Goal: Communication & Community: Answer question/provide support

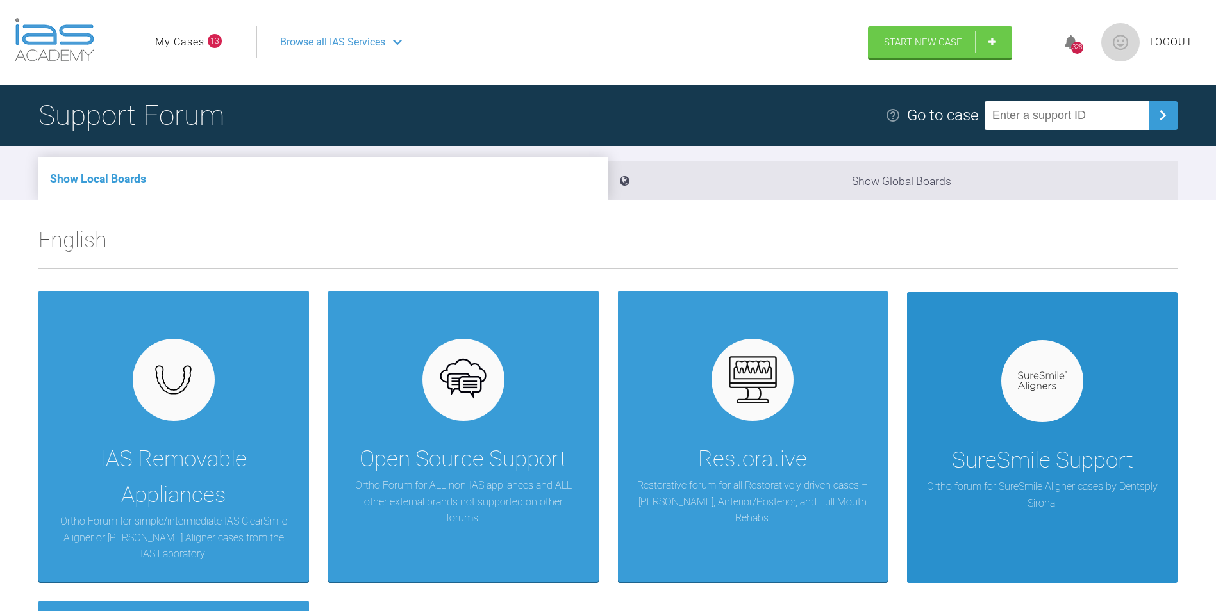
click at [1053, 402] on div at bounding box center [1042, 381] width 82 height 82
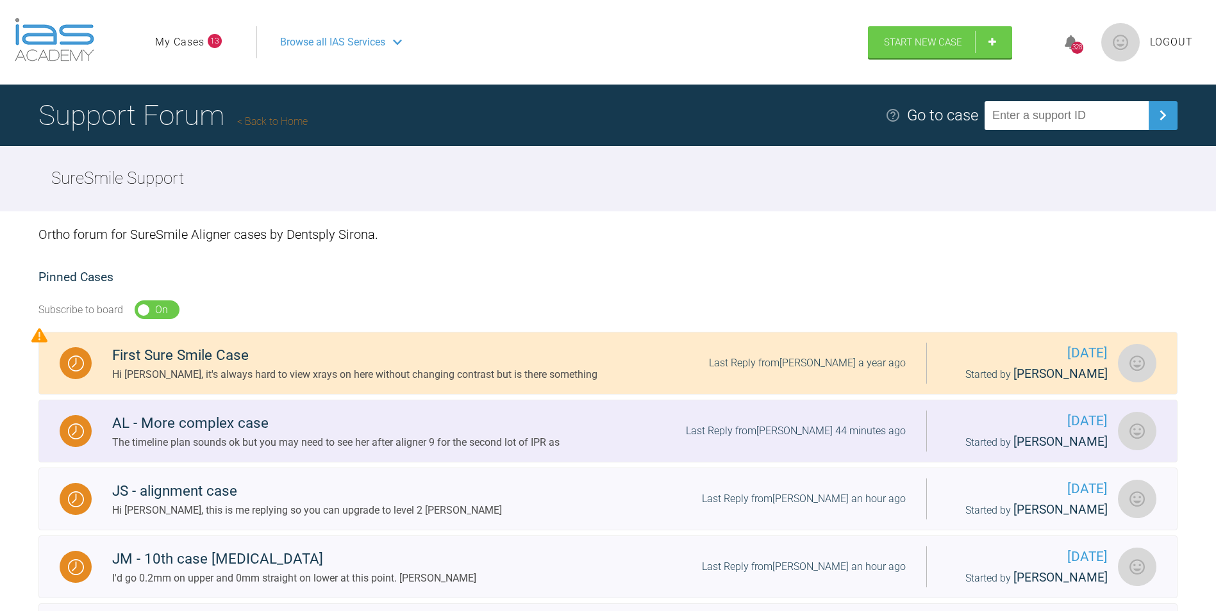
click at [172, 423] on div "AL - More complex case" at bounding box center [335, 423] width 447 height 23
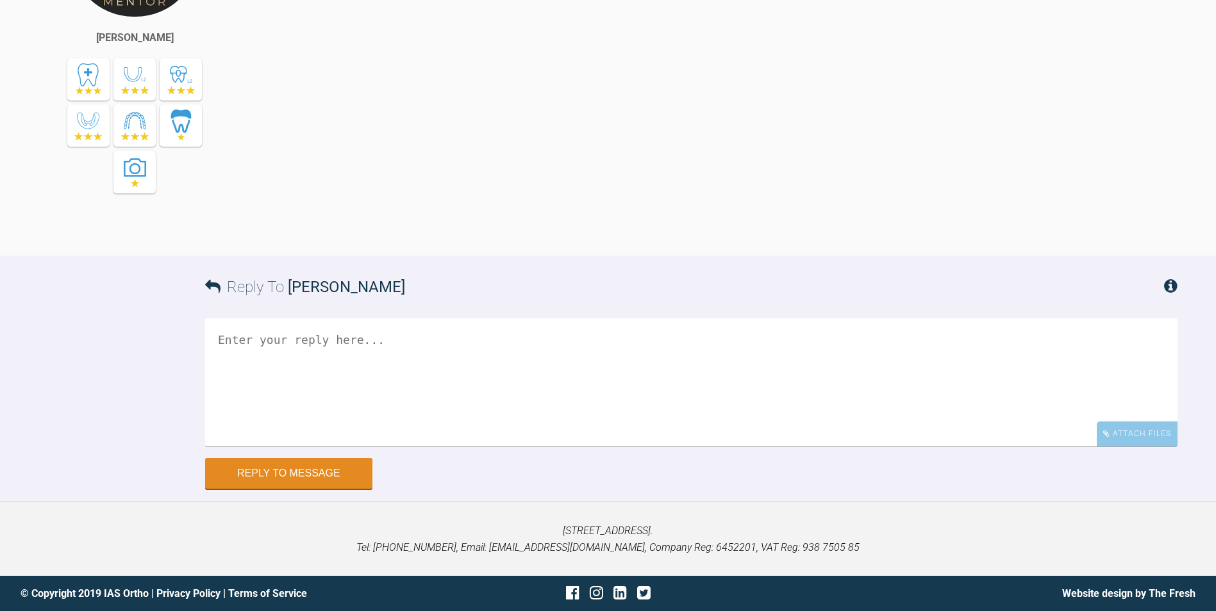
scroll to position [11303, 0]
drag, startPoint x: 350, startPoint y: 213, endPoint x: 730, endPoint y: 246, distance: 381.4
click at [730, 236] on div "The timeline plan sounds ok but you may need to see her after aligner 9 for the…" at bounding box center [723, 61] width 908 height 349
drag, startPoint x: 730, startPoint y: 246, endPoint x: 706, endPoint y: 315, distance: 72.5
click at [706, 236] on div "The timeline plan sounds ok but you may need to see her after aligner 9 for the…" at bounding box center [723, 61] width 908 height 349
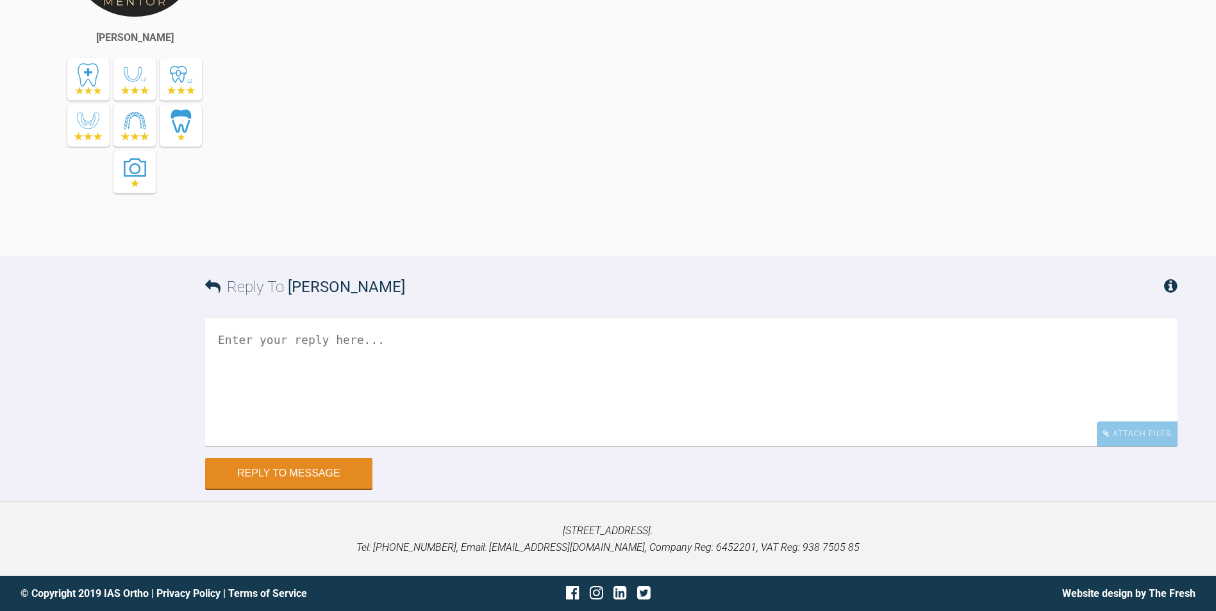
scroll to position [11431, 0]
drag, startPoint x: 301, startPoint y: 99, endPoint x: 973, endPoint y: 94, distance: 671.5
click at [973, 94] on div "The timeline plan sounds ok but you may need to see her after aligner 9 for the…" at bounding box center [723, 61] width 908 height 349
drag, startPoint x: 973, startPoint y: 94, endPoint x: 983, endPoint y: 103, distance: 13.6
click at [983, 103] on div "The timeline plan sounds ok but you may need to see her after aligner 9 for the…" at bounding box center [723, 61] width 908 height 349
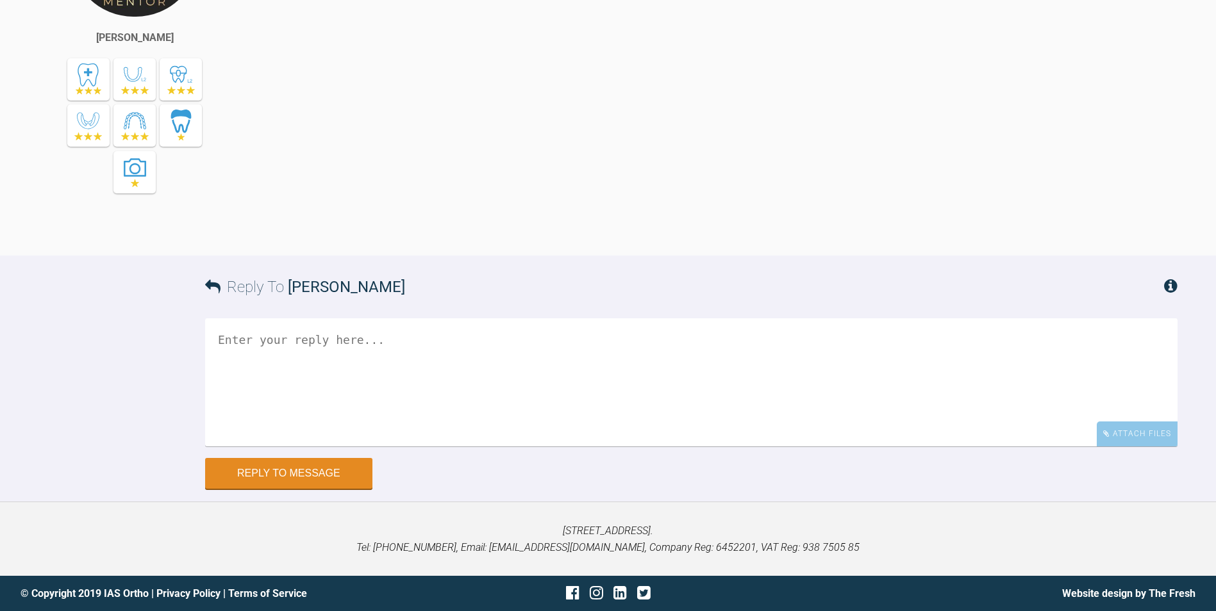
drag, startPoint x: 993, startPoint y: 81, endPoint x: 1012, endPoint y: 128, distance: 50.6
click at [1011, 127] on div "The timeline plan sounds ok but you may need to see her after aligner 9 for the…" at bounding box center [723, 61] width 908 height 349
drag, startPoint x: 492, startPoint y: 356, endPoint x: 495, endPoint y: 347, distance: 8.9
click at [495, 236] on div "The timeline plan sounds ok but you may need to see her after aligner 9 for the…" at bounding box center [723, 61] width 908 height 349
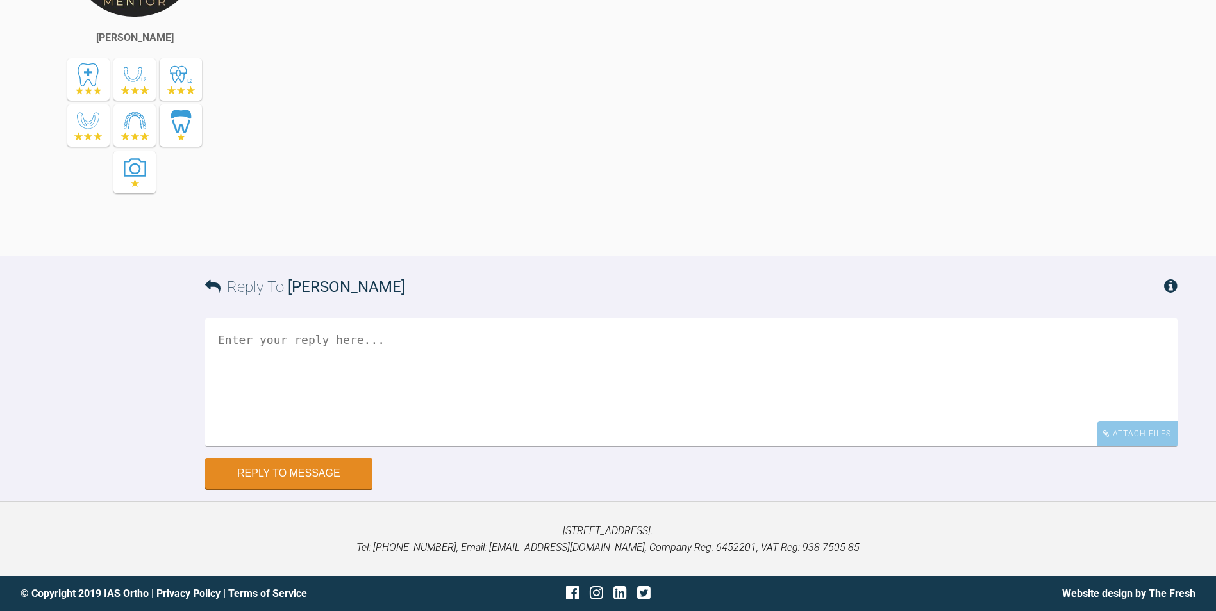
click at [337, 447] on textarea at bounding box center [691, 382] width 972 height 128
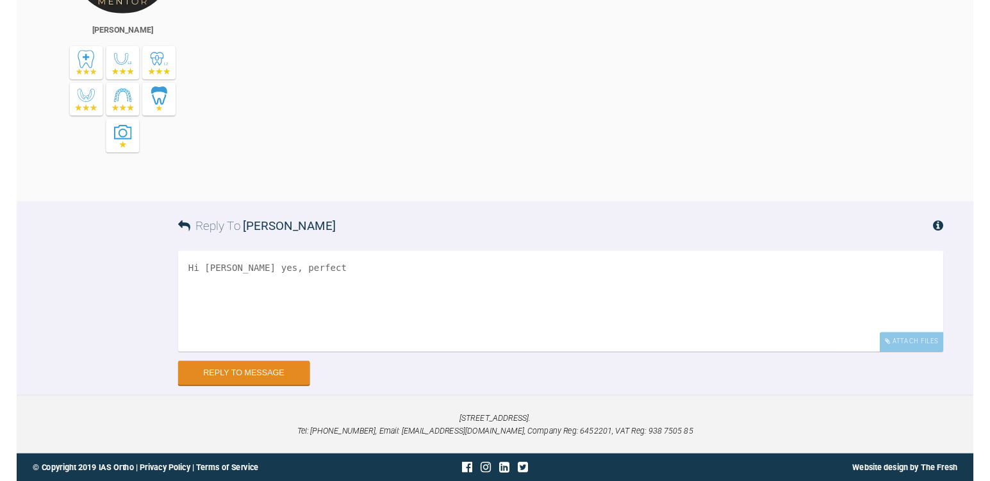
scroll to position [11624, 0]
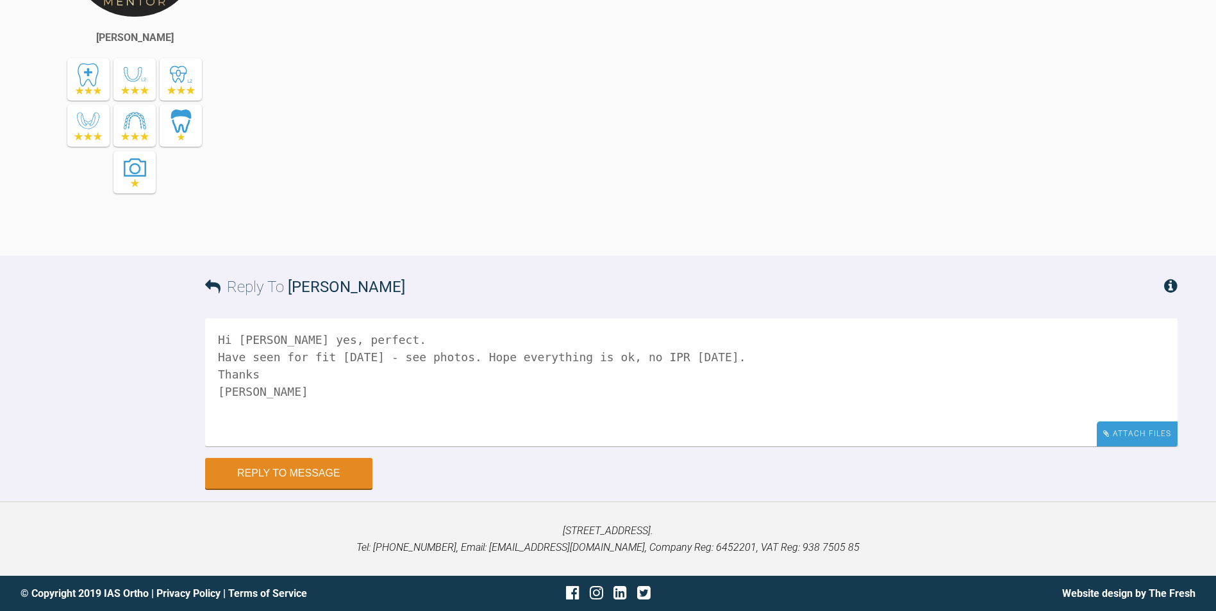
type textarea "Hi [PERSON_NAME] yes, perfect. Have seen for fit [DATE] - see photos. Hope ever…"
click at [1162, 438] on div "Attach Files" at bounding box center [1136, 434] width 81 height 25
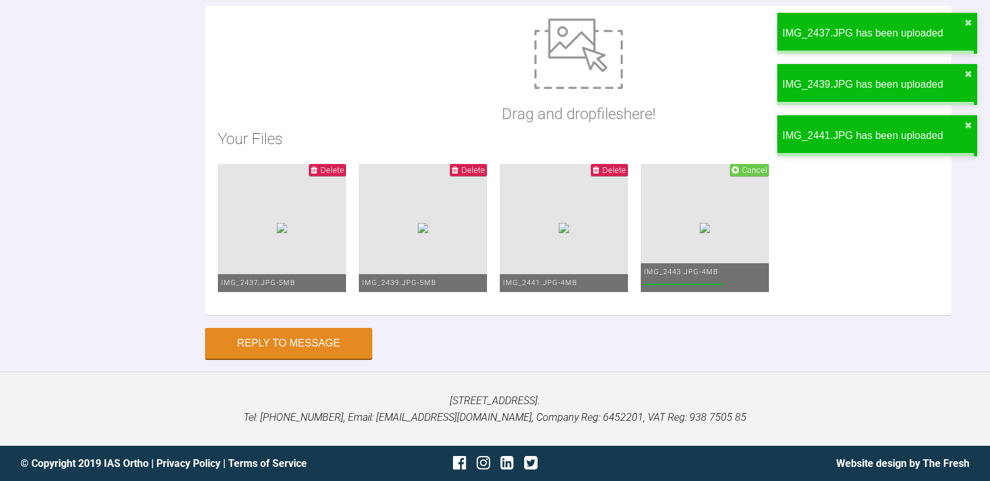
scroll to position [12186, 0]
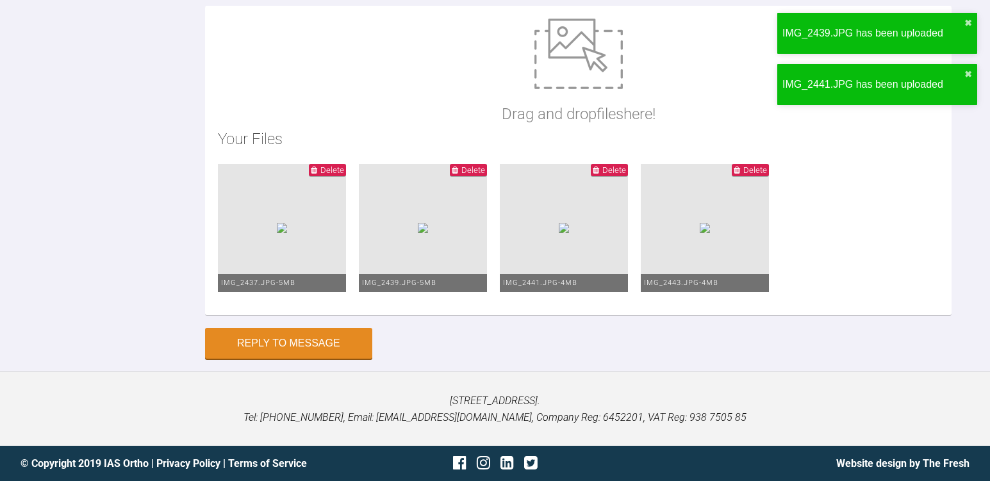
click at [614, 302] on ul "Delete IMG_2437.JPG - 5MB Delete IMG_2439.JPG - 5MB Delete IMG_2441.JPG - 4MB D…" at bounding box center [578, 233] width 721 height 138
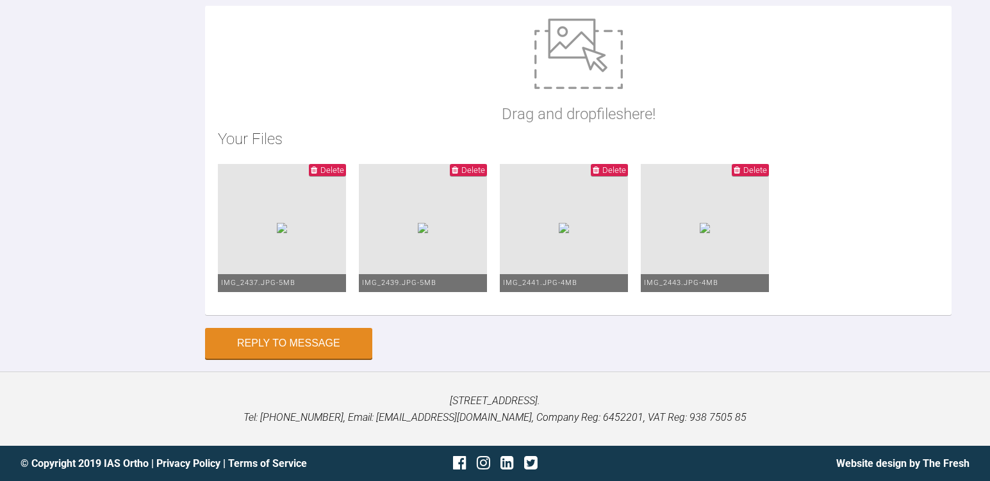
scroll to position [12058, 0]
drag, startPoint x: 272, startPoint y: 141, endPoint x: 403, endPoint y: 159, distance: 131.9
click at [327, 348] on button "Reply to Message" at bounding box center [288, 344] width 167 height 31
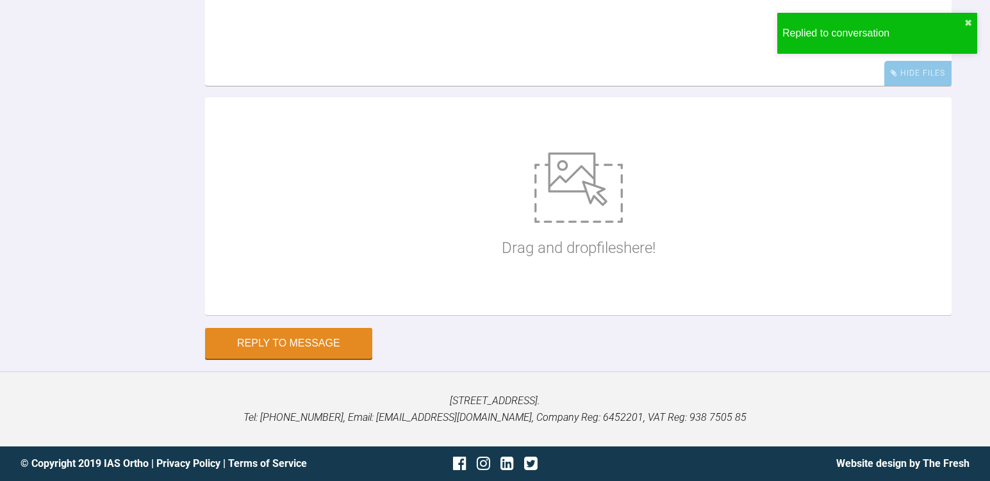
scroll to position [12067, 0]
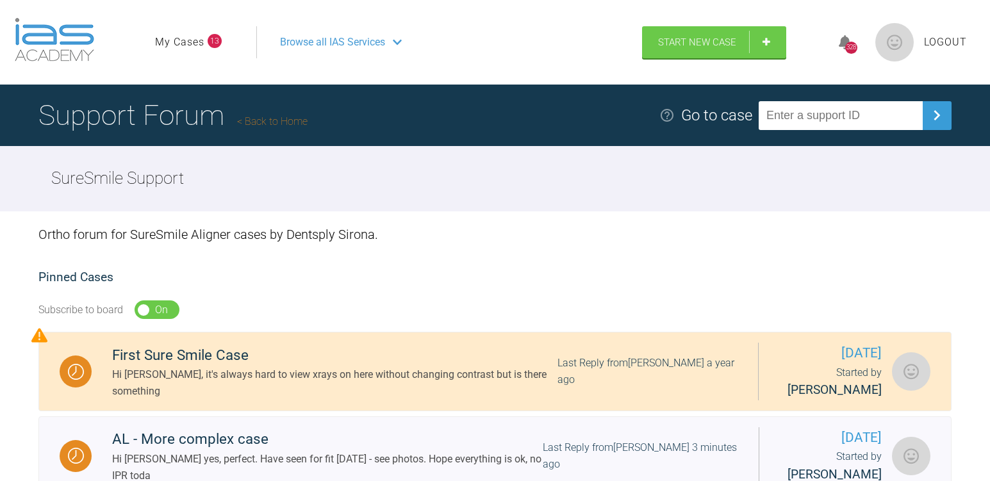
click at [207, 42] on li "My Cases 13" at bounding box center [188, 42] width 67 height 17
click at [201, 42] on link "My Cases" at bounding box center [179, 42] width 49 height 17
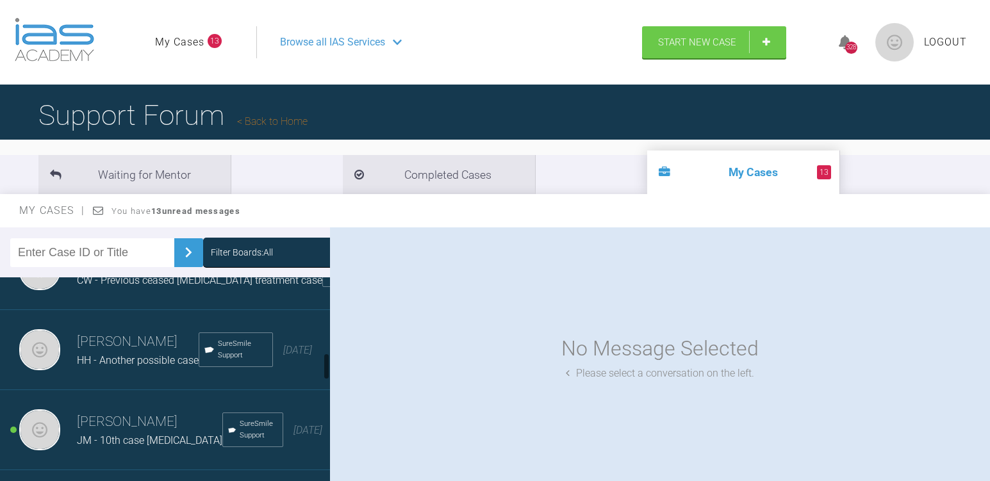
scroll to position [641, 0]
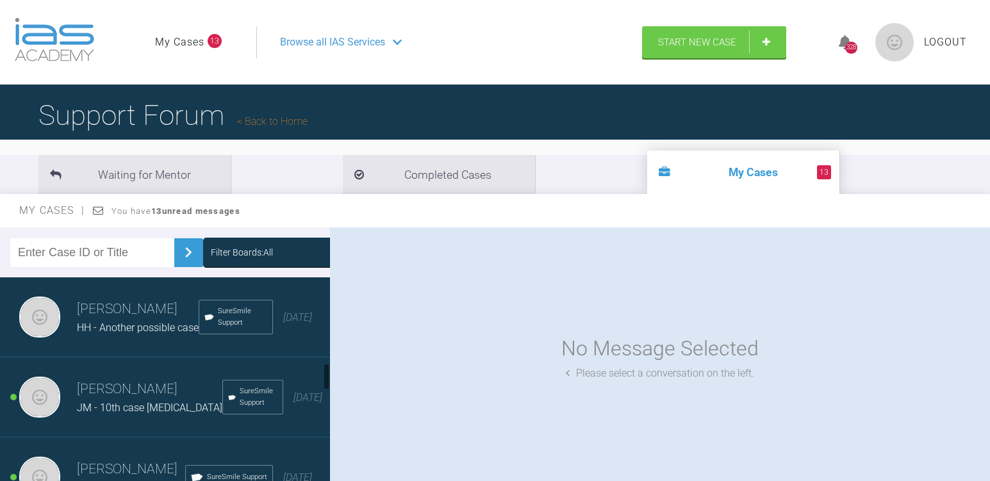
click at [161, 320] on h3 "[PERSON_NAME]" at bounding box center [138, 310] width 122 height 22
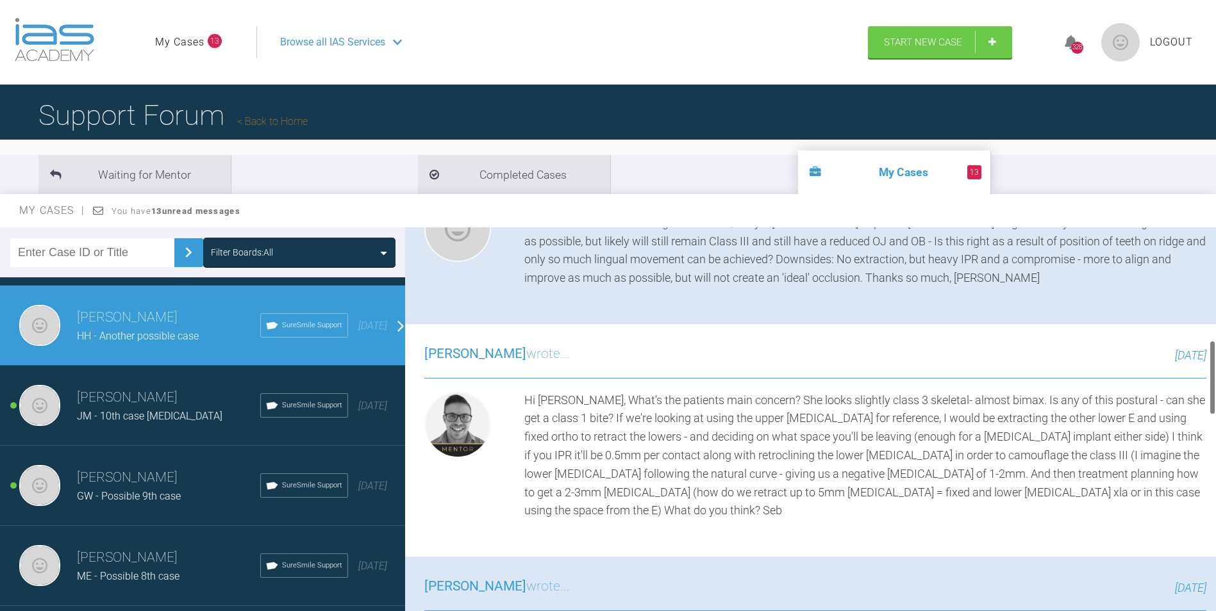
scroll to position [577, 0]
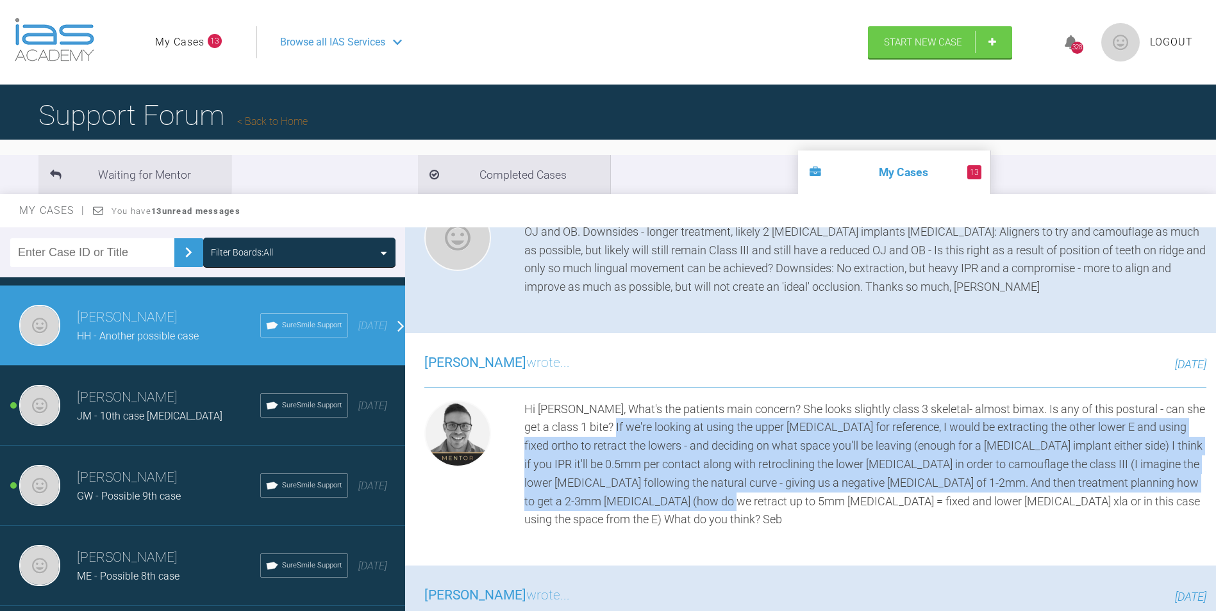
drag, startPoint x: 616, startPoint y: 425, endPoint x: 695, endPoint y: 509, distance: 114.7
click at [695, 509] on div "Hi [PERSON_NAME], What's the patients main concern? She looks slightly class 3 …" at bounding box center [865, 464] width 682 height 129
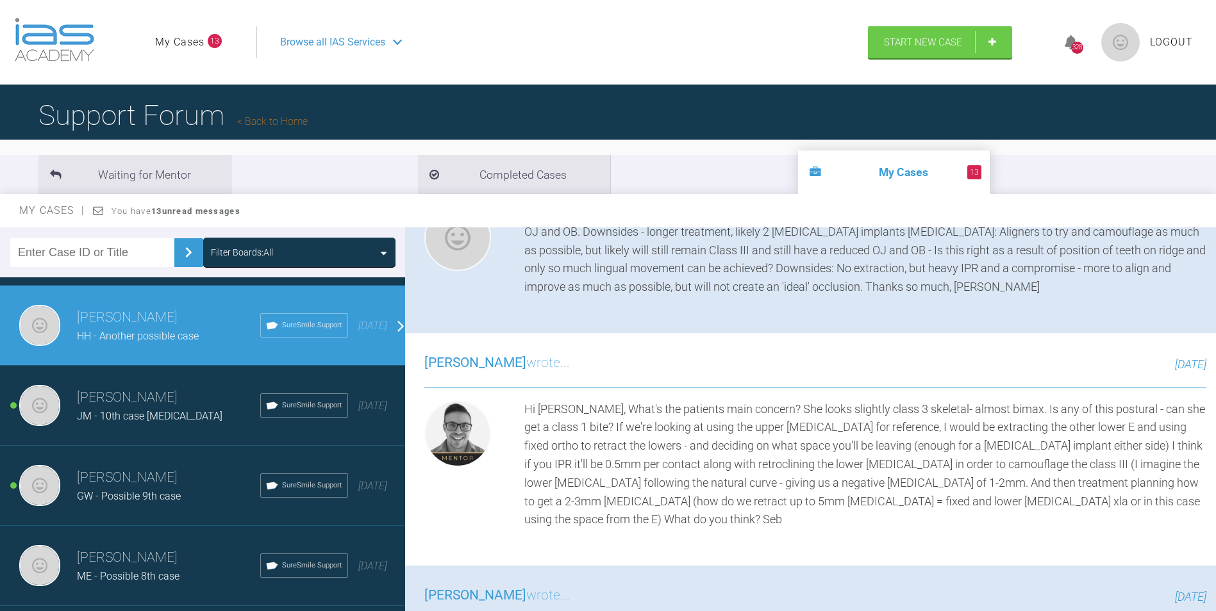
click at [782, 516] on div "[PERSON_NAME] wrote... [DATE] Hi [PERSON_NAME], What's the patients main concer…" at bounding box center [815, 449] width 820 height 233
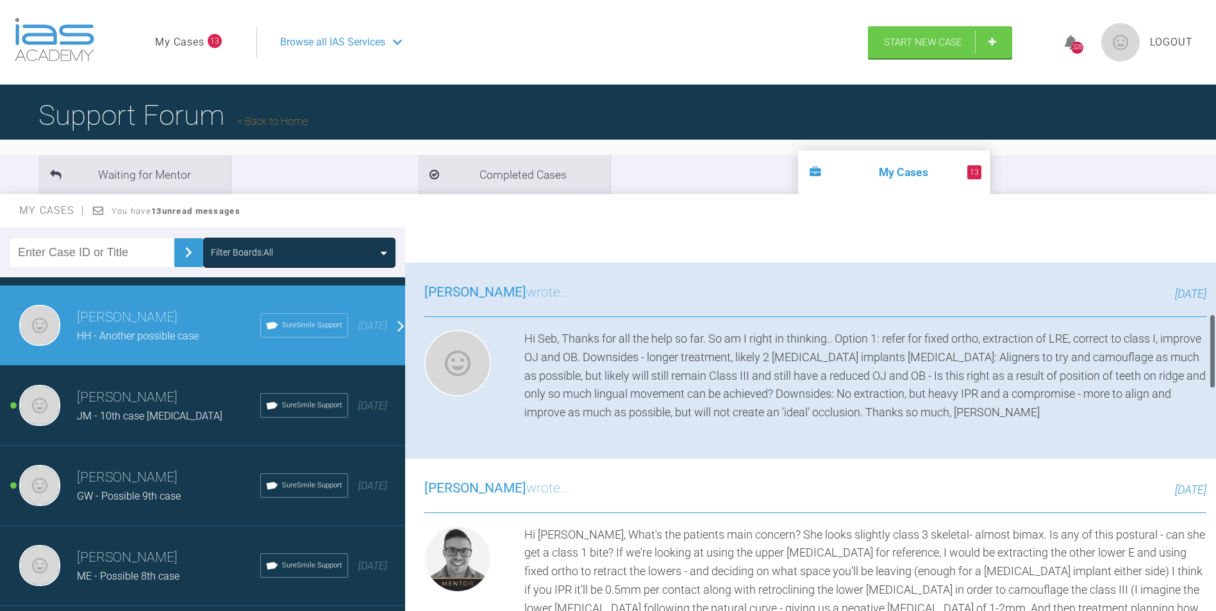
scroll to position [449, 0]
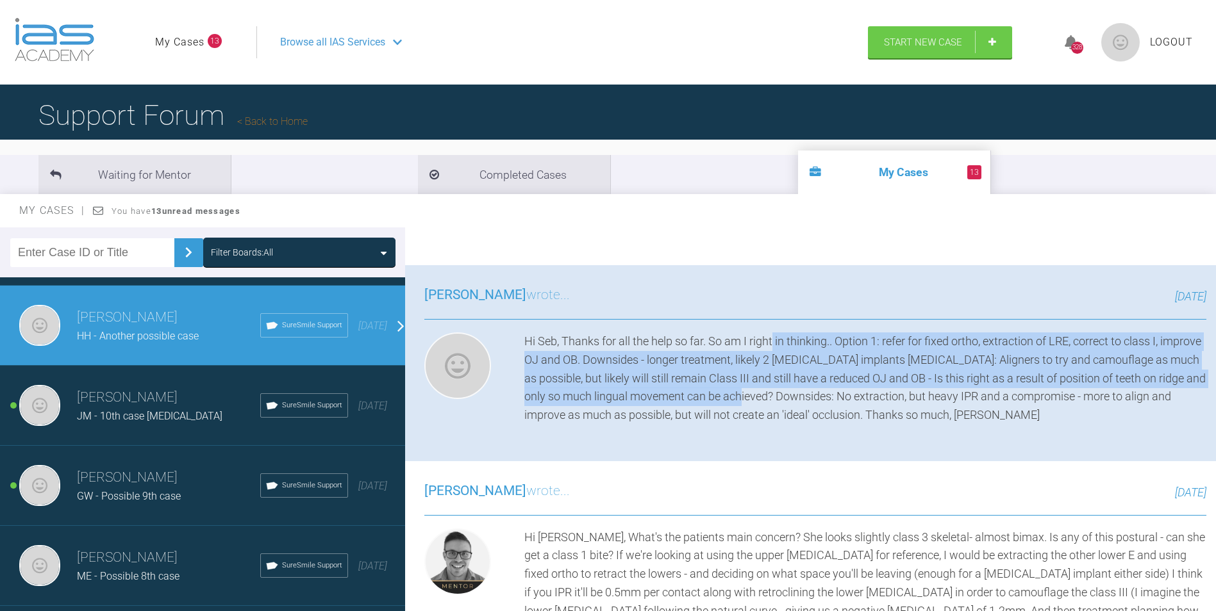
drag, startPoint x: 772, startPoint y: 342, endPoint x: 804, endPoint y: 395, distance: 62.1
click at [804, 395] on div "Hi Seb, Thanks for all the help so far. So am I right in thinking.. Option 1: r…" at bounding box center [865, 379] width 682 height 92
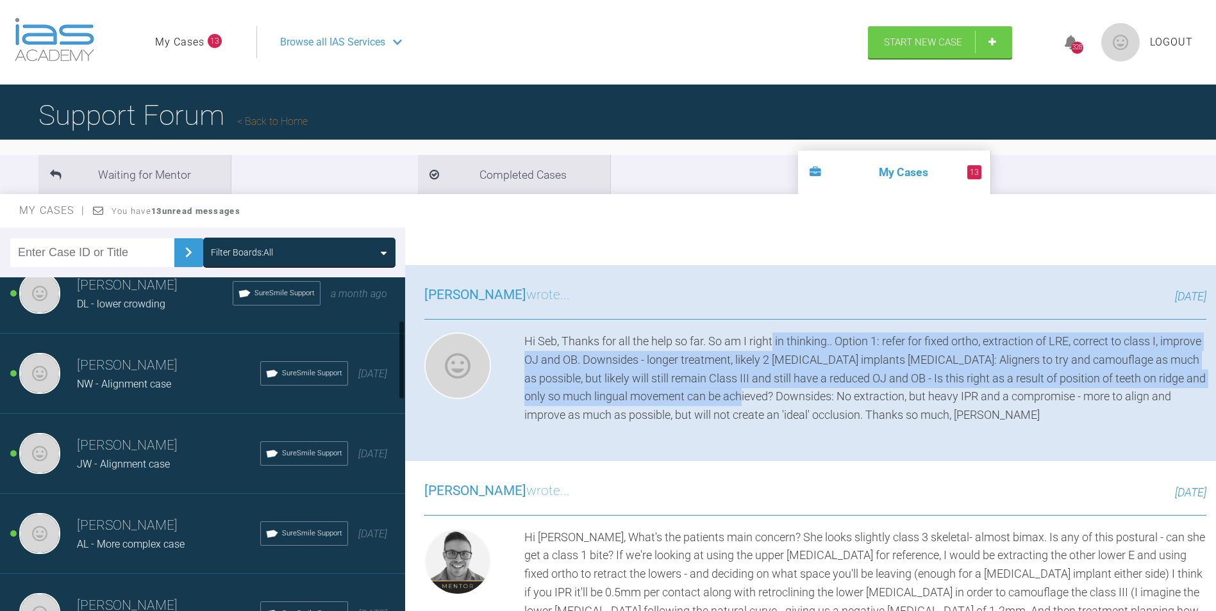
scroll to position [0, 0]
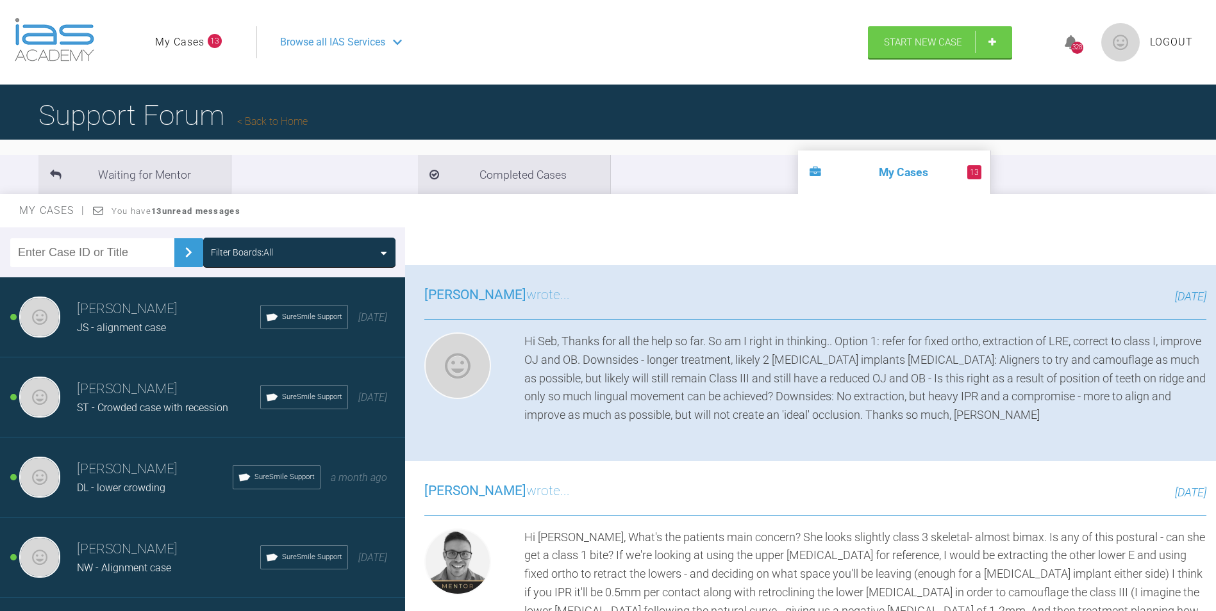
click at [133, 333] on span "JS - alignment case" at bounding box center [121, 328] width 89 height 12
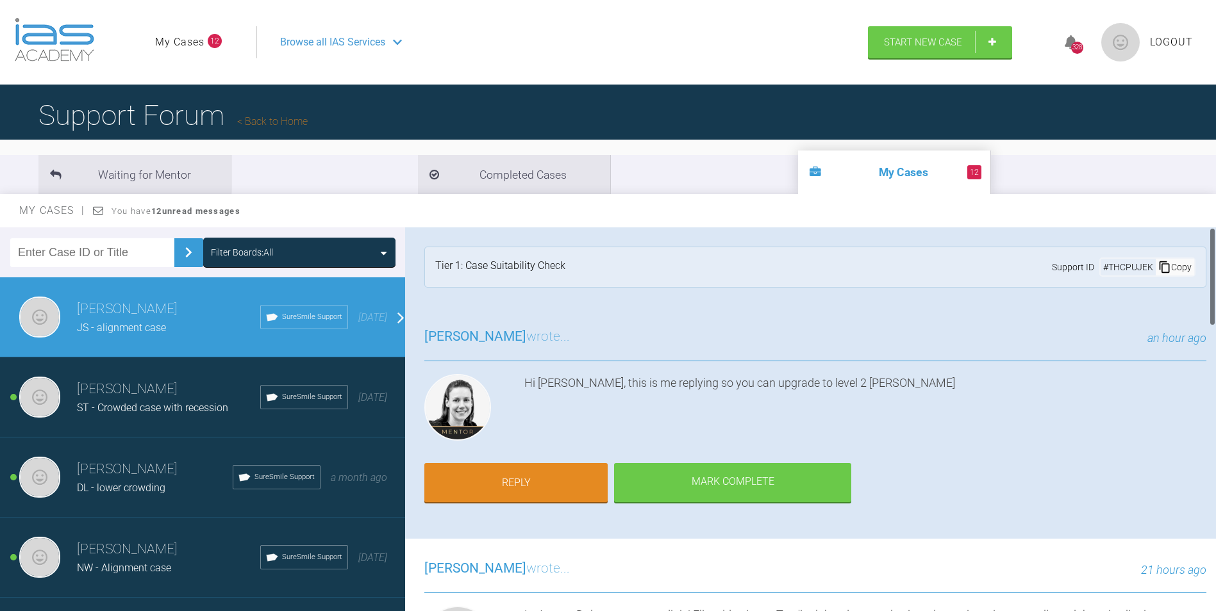
drag, startPoint x: 1165, startPoint y: 264, endPoint x: 982, endPoint y: 250, distance: 183.2
click at [1166, 264] on div "Copy" at bounding box center [1174, 267] width 38 height 17
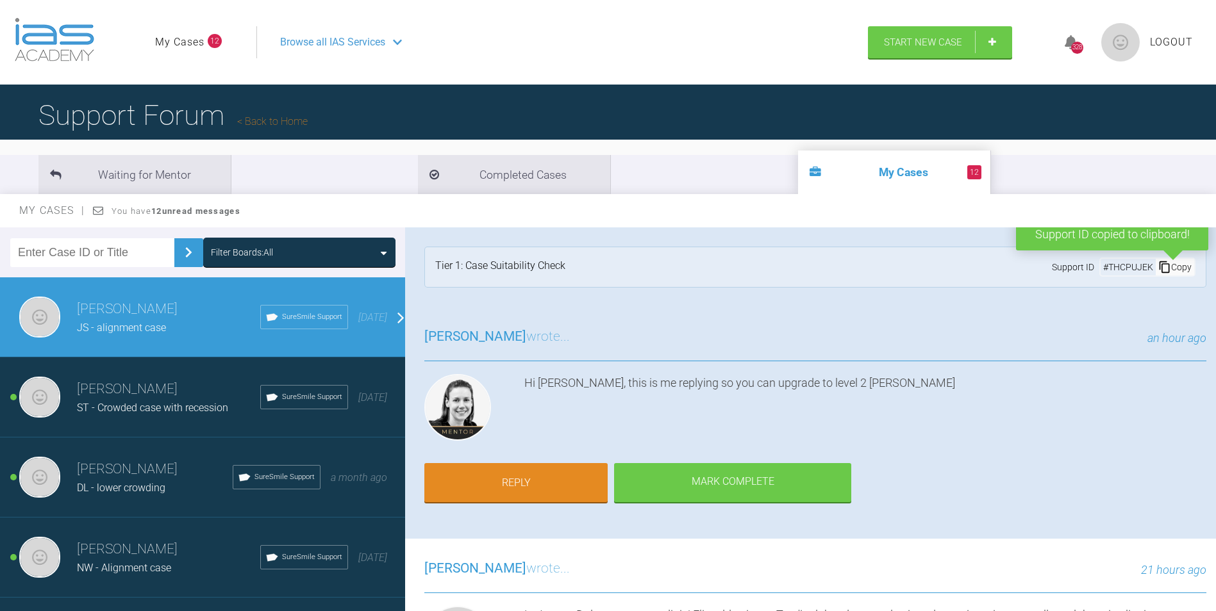
click at [292, 126] on link "Back to Home" at bounding box center [272, 121] width 70 height 12
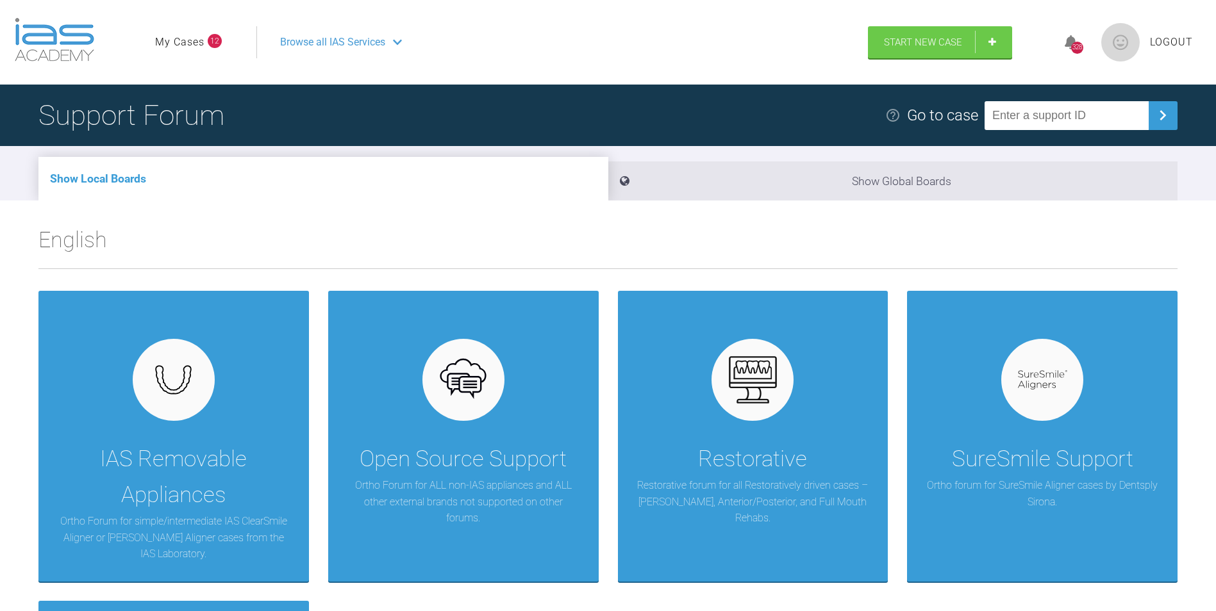
paste input "THCPUJEK"
type input "THCPUJEK"
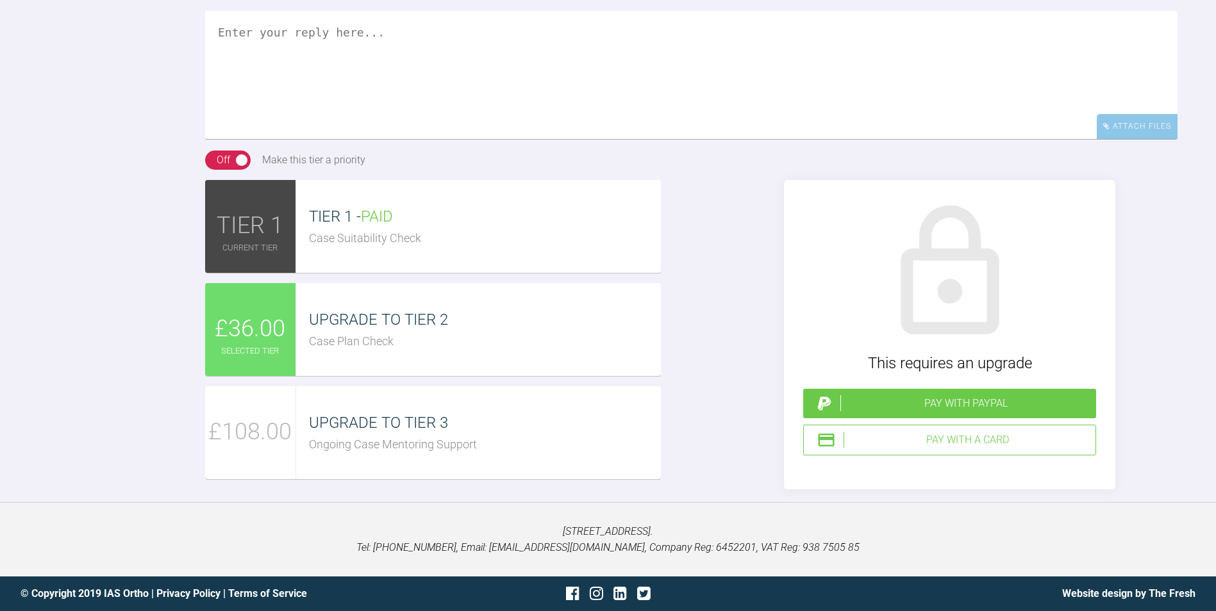
scroll to position [2468, 0]
click at [402, 86] on textarea at bounding box center [691, 75] width 972 height 128
type textarea "\"
type textarea "Thanks"
drag, startPoint x: 737, startPoint y: 126, endPoint x: 961, endPoint y: 443, distance: 388.1
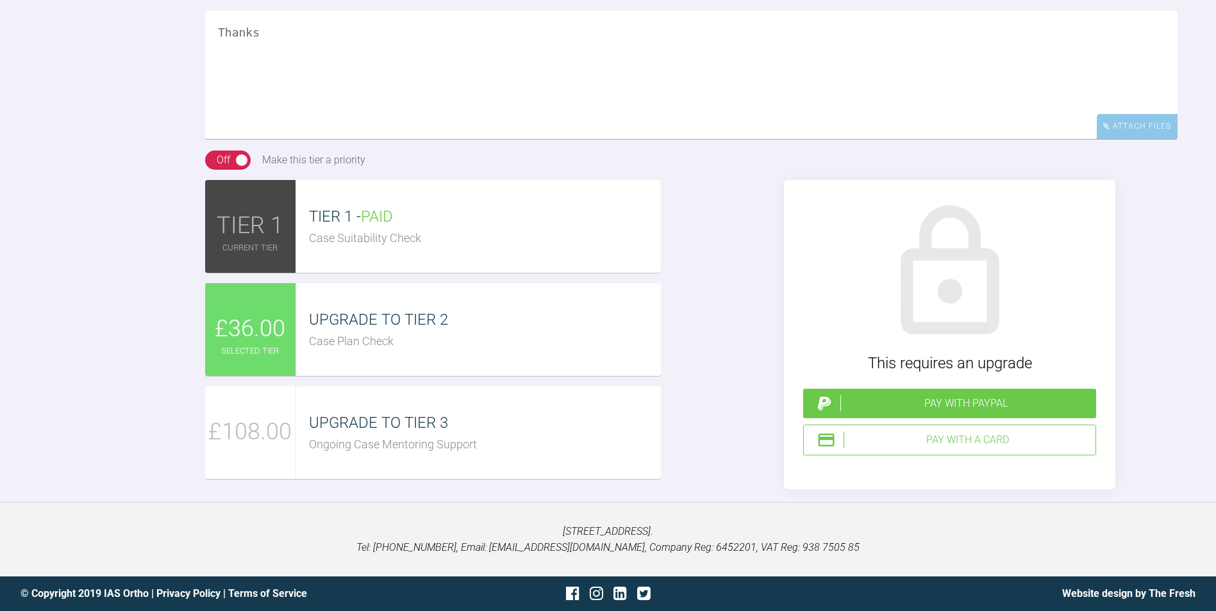
click at [960, 443] on div "Pay with a Card" at bounding box center [966, 440] width 247 height 17
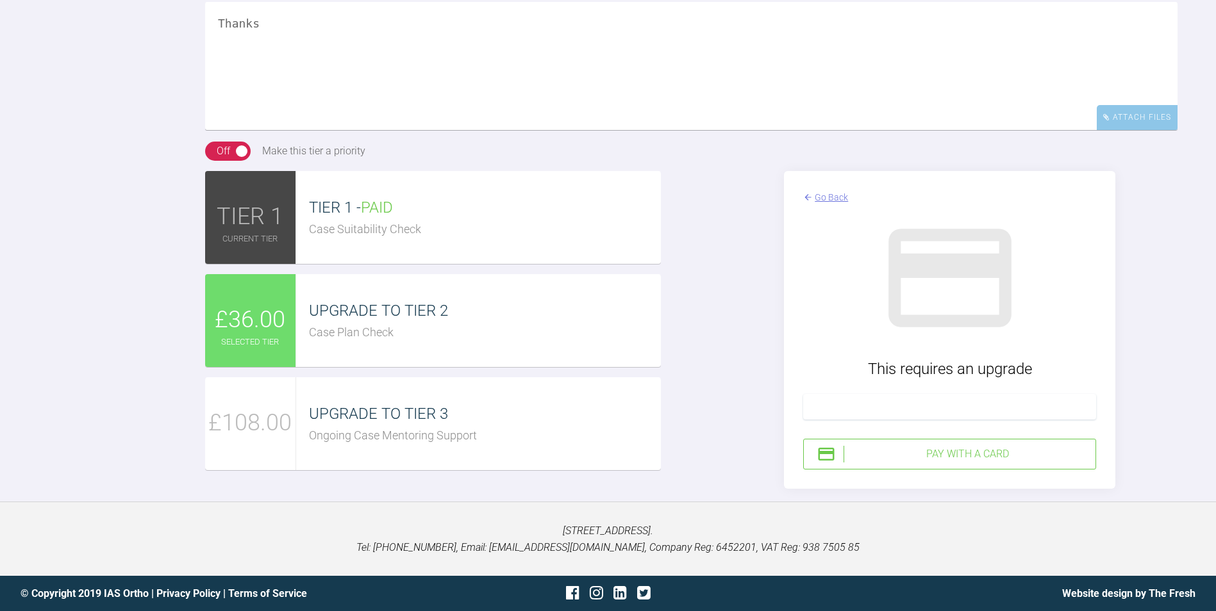
click at [916, 463] on div "Pay with a Card" at bounding box center [966, 454] width 247 height 17
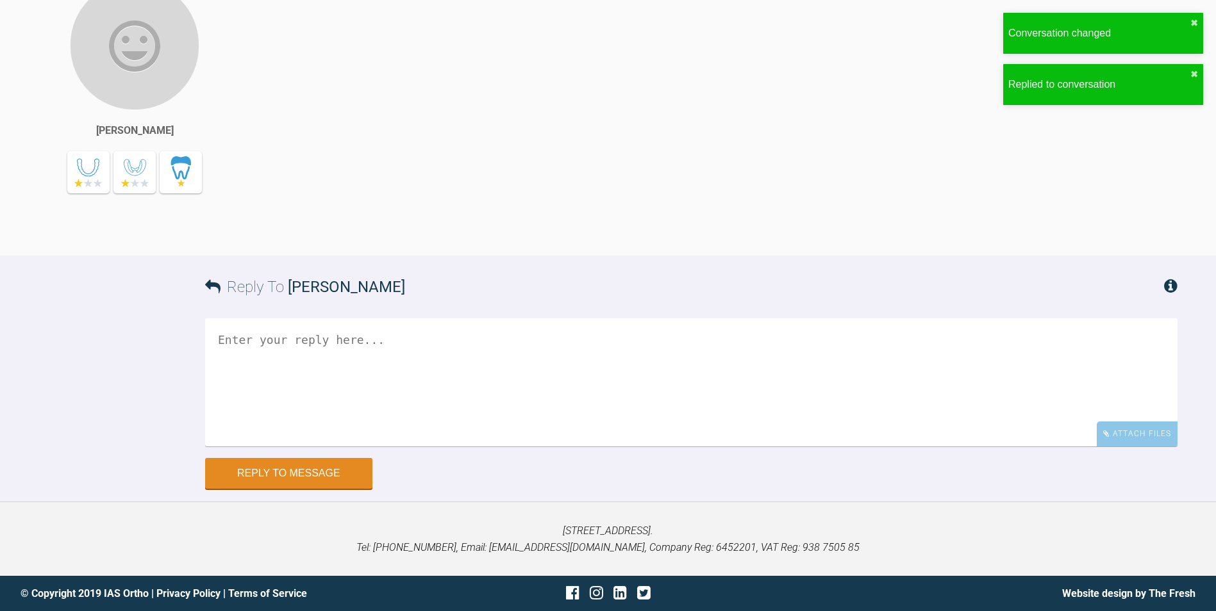
scroll to position [2557, 0]
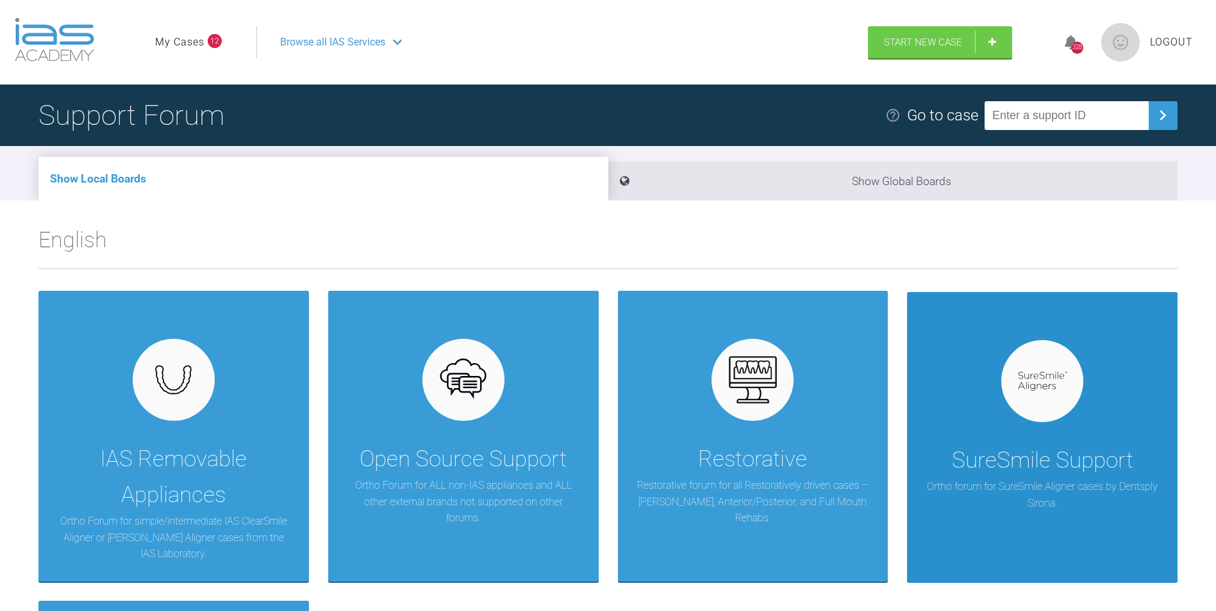
click at [1034, 443] on div "SureSmile Support" at bounding box center [1042, 461] width 181 height 36
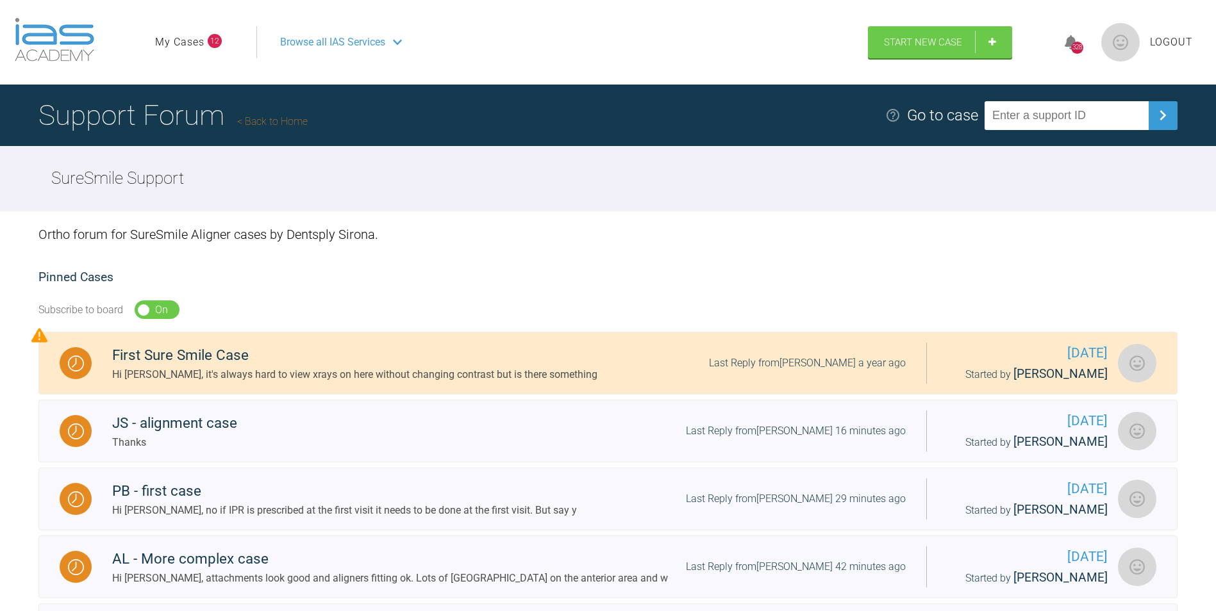
click at [209, 53] on ul "My Cases 12" at bounding box center [205, 42] width 101 height 32
click at [177, 33] on ul "My Cases 12" at bounding box center [205, 42] width 101 height 32
click at [171, 45] on link "My Cases" at bounding box center [179, 42] width 49 height 17
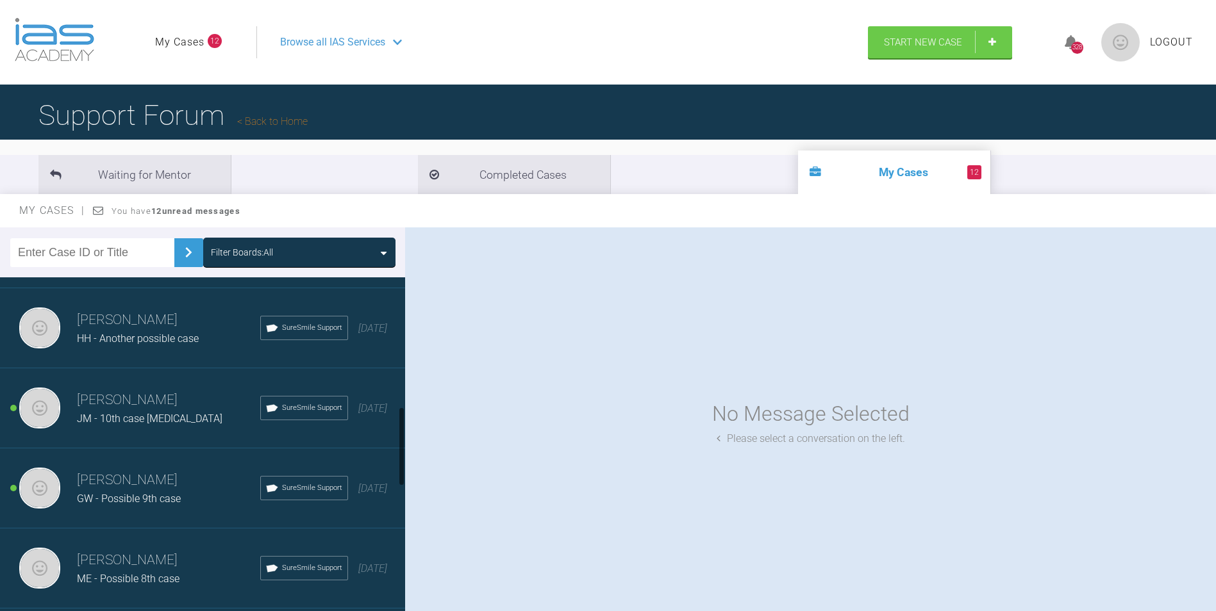
scroll to position [641, 0]
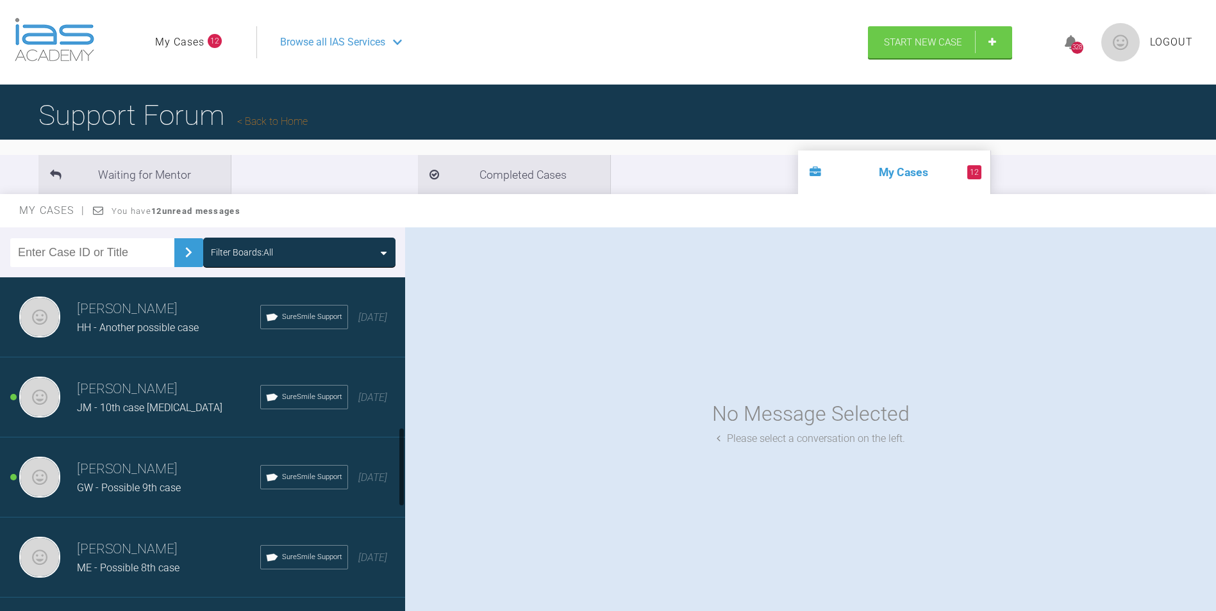
click at [168, 332] on span "HH - Another possible case" at bounding box center [138, 328] width 122 height 12
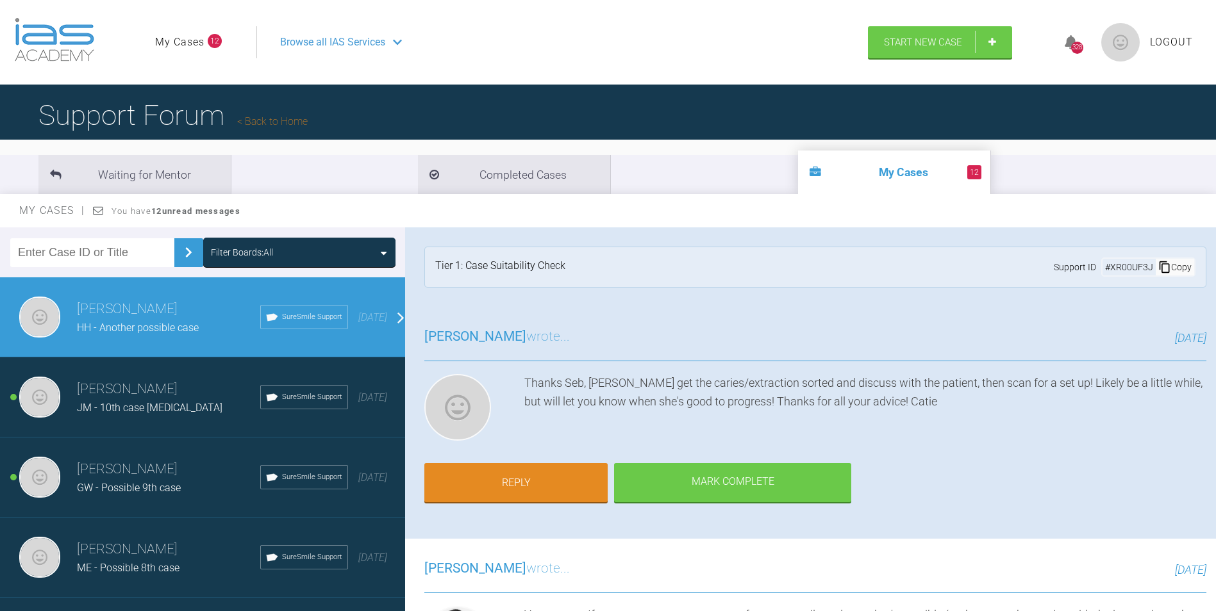
click at [1173, 272] on div "Copy" at bounding box center [1174, 267] width 38 height 17
click at [298, 117] on link "Back to Home" at bounding box center [272, 121] width 70 height 12
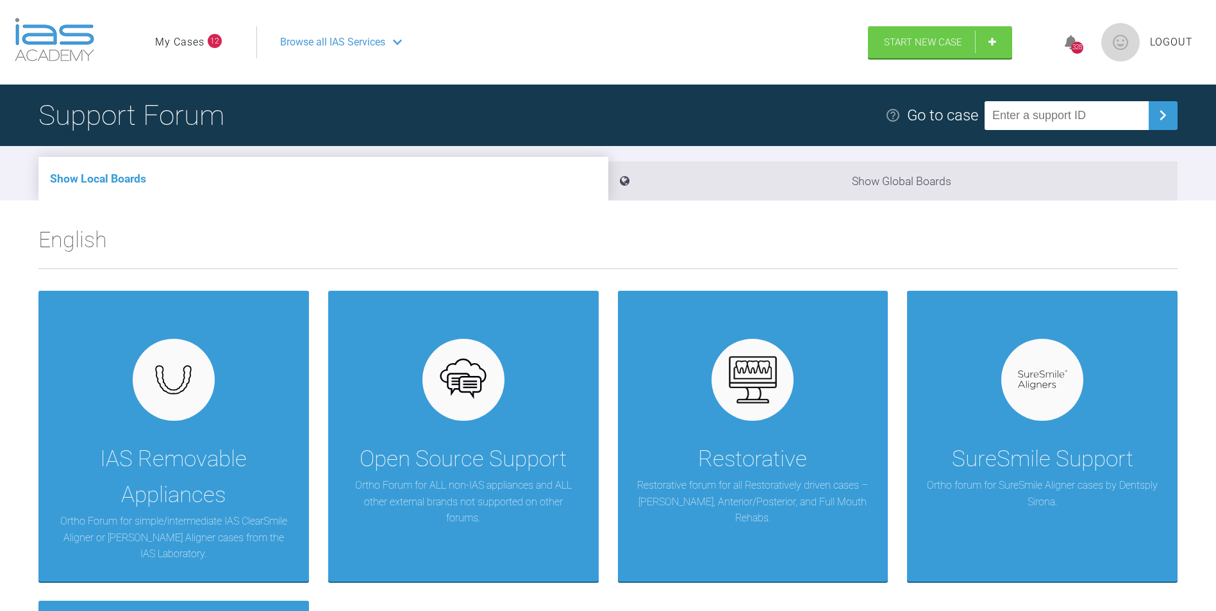
drag, startPoint x: 1053, startPoint y: 131, endPoint x: 1062, endPoint y: 113, distance: 20.1
paste input "XR00UF3J"
type input "XR00UF3J"
click at [1169, 109] on div "Support Forum Go to case XR00UF3J" at bounding box center [608, 116] width 1216 height 62
drag, startPoint x: 1169, startPoint y: 109, endPoint x: 1155, endPoint y: 120, distance: 17.8
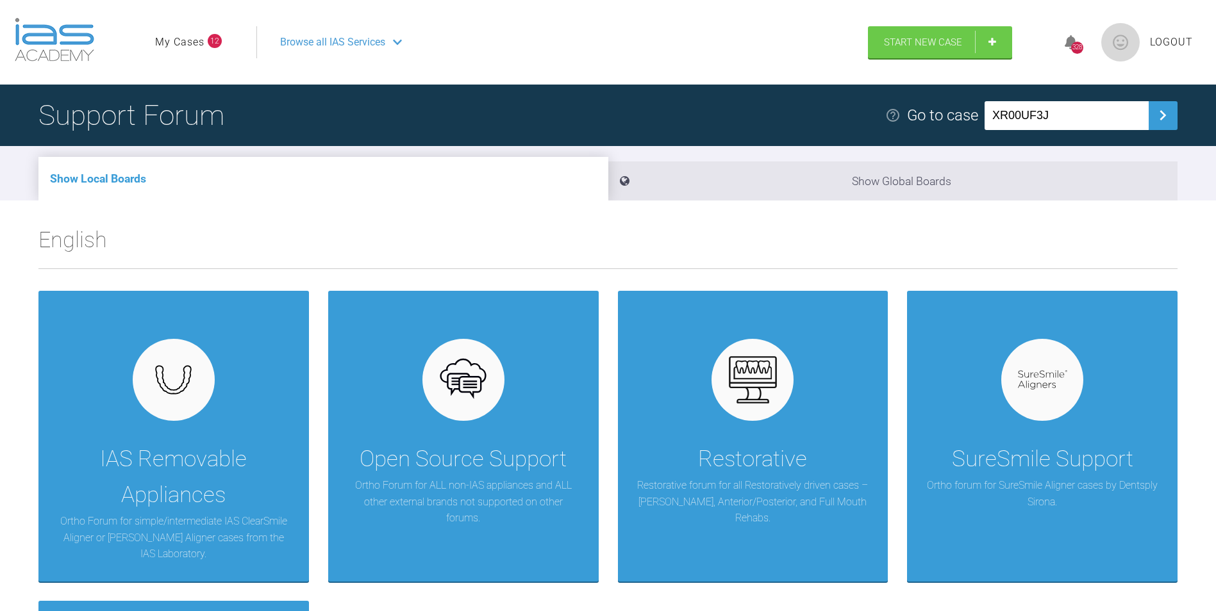
click at [1161, 120] on img at bounding box center [1162, 115] width 21 height 21
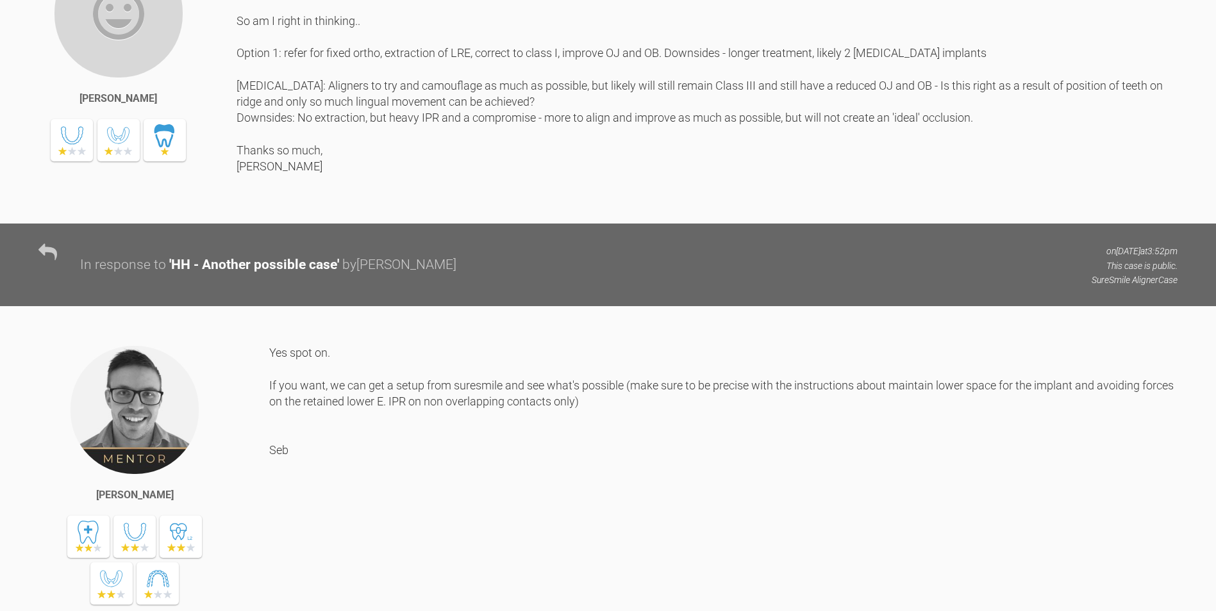
scroll to position [1858, 0]
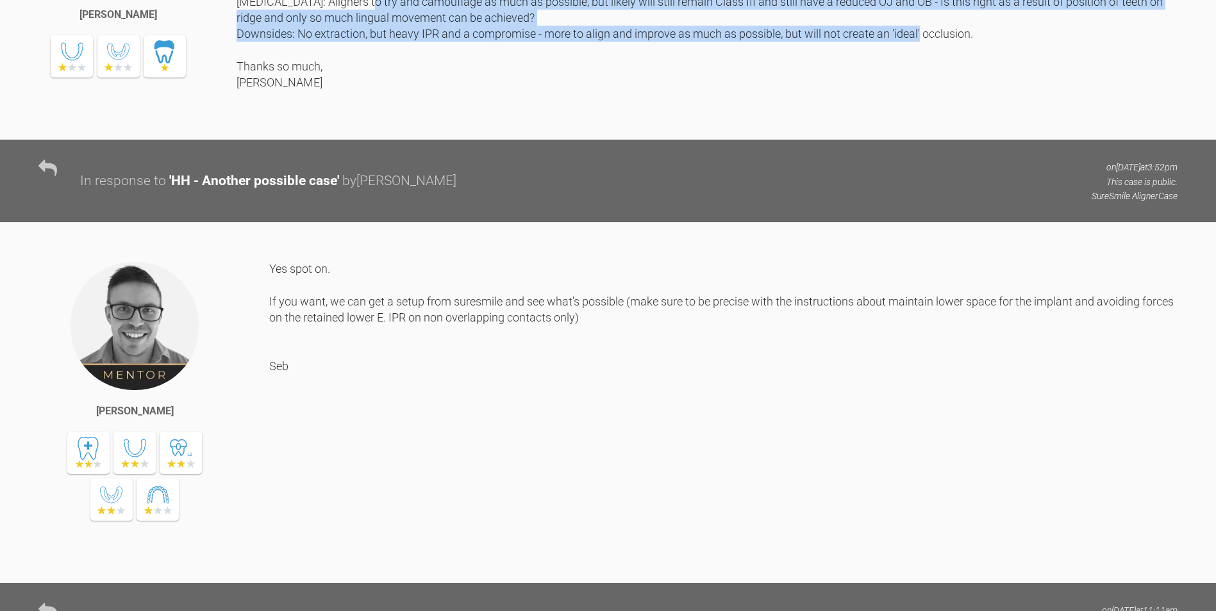
drag, startPoint x: 393, startPoint y: 352, endPoint x: 425, endPoint y: 405, distance: 62.4
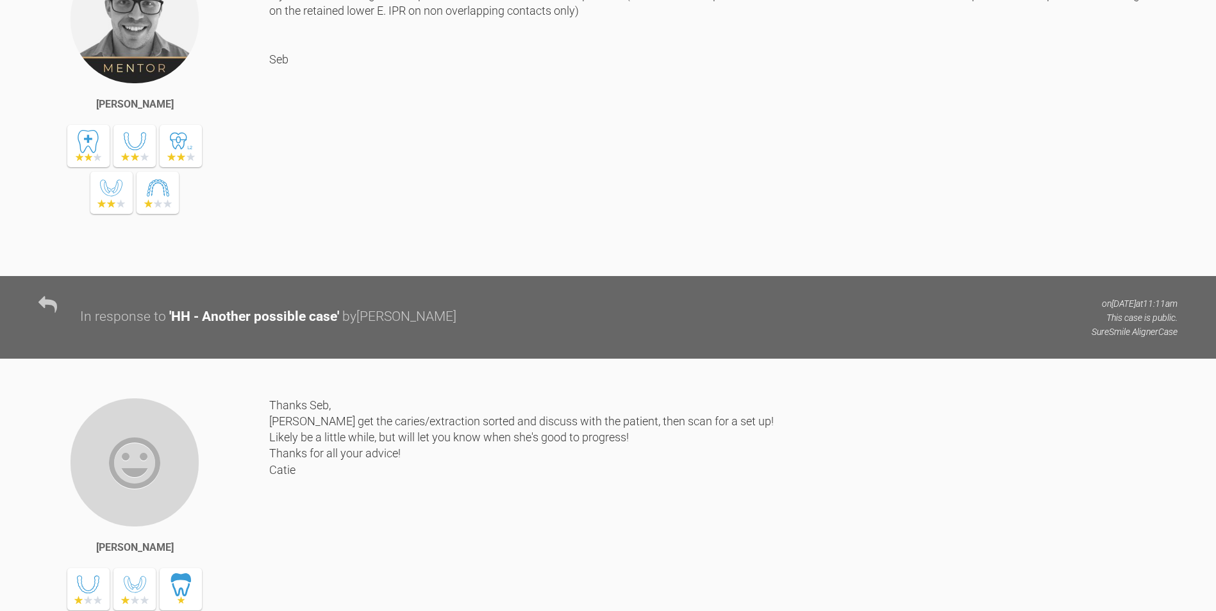
scroll to position [2179, 0]
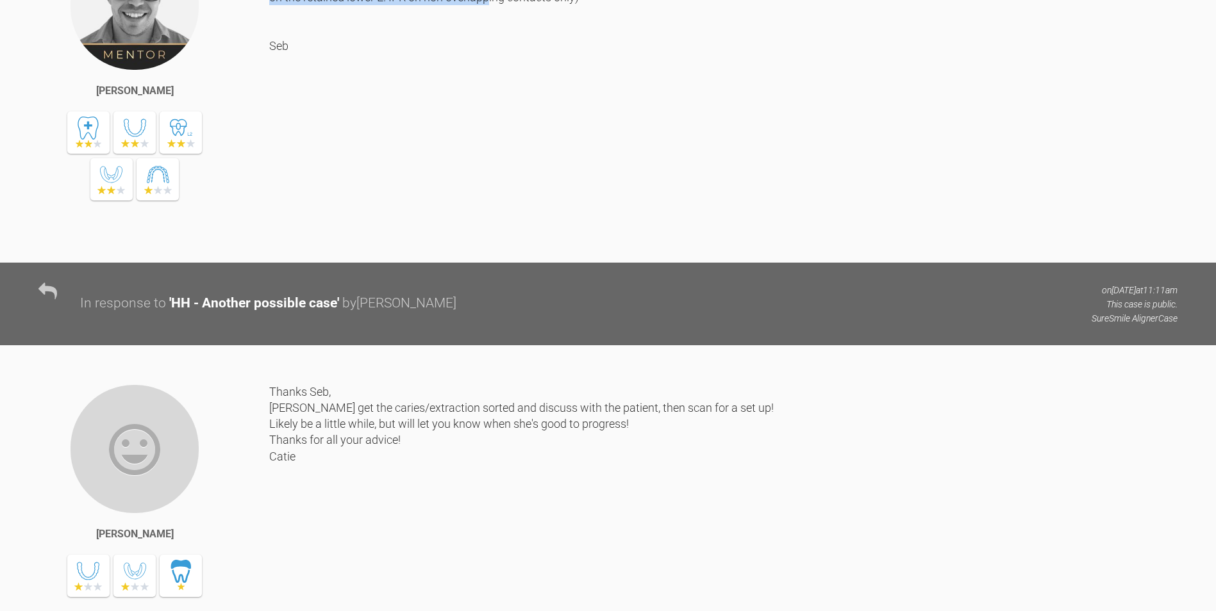
drag, startPoint x: 507, startPoint y: 326, endPoint x: 524, endPoint y: 347, distance: 27.0
click at [524, 243] on div "Yes spot on. If you want, we can get a setup from suresmile and see what's poss…" at bounding box center [723, 91] width 908 height 302
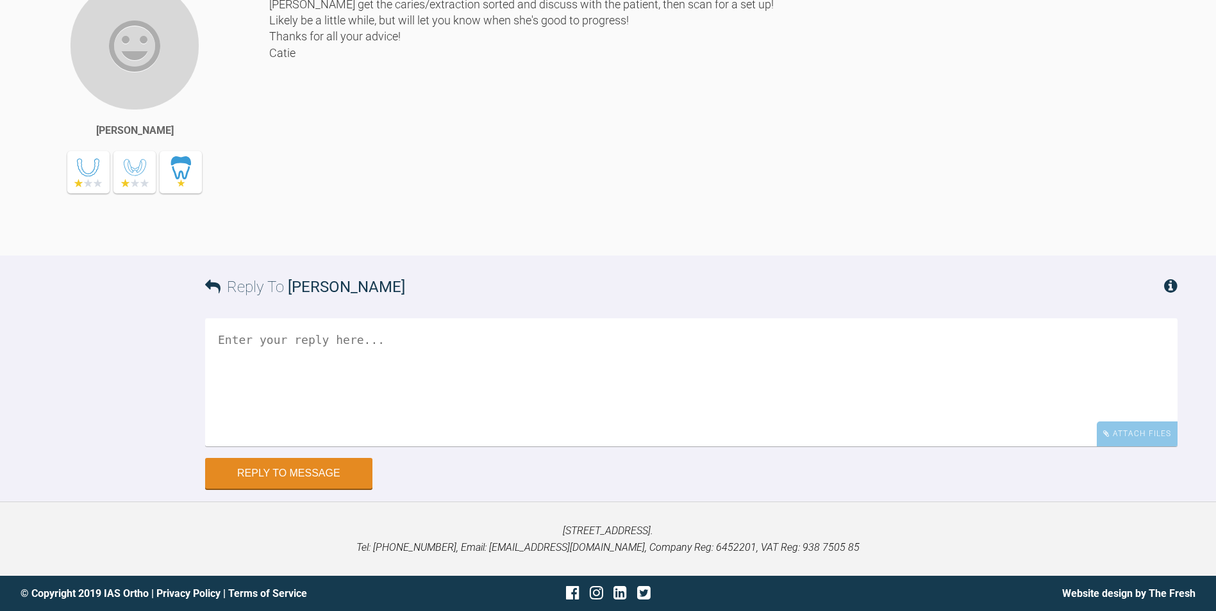
scroll to position [2627, 0]
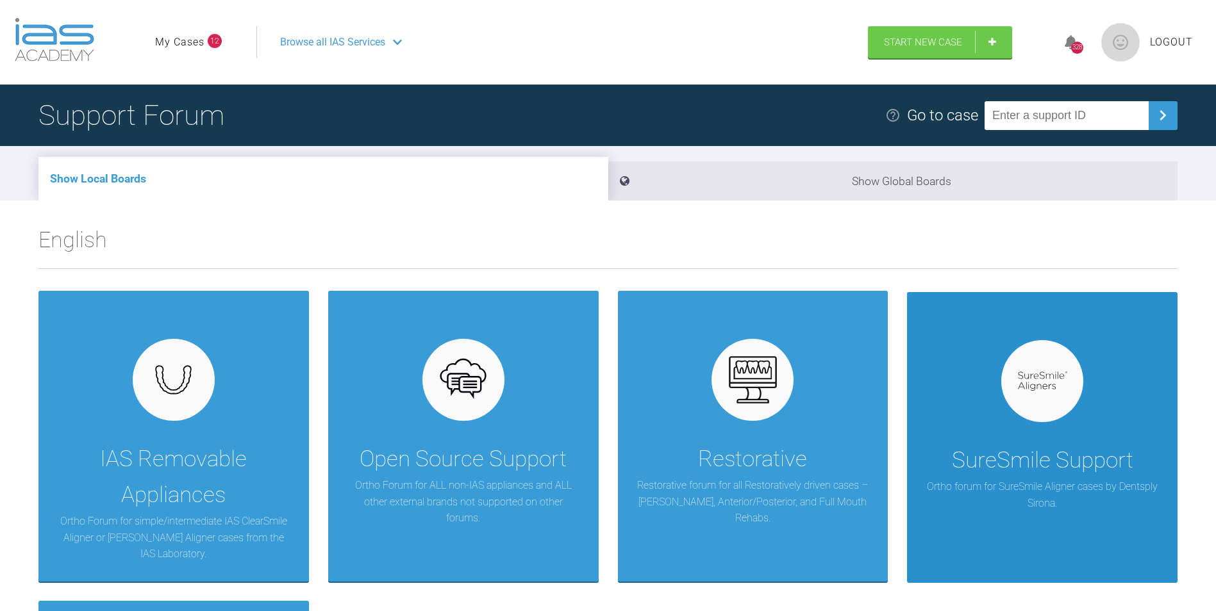
click at [1079, 400] on div "SureSmile Support Ortho forum for SureSmile Aligner cases by Dentsply Sirona." at bounding box center [1042, 437] width 270 height 291
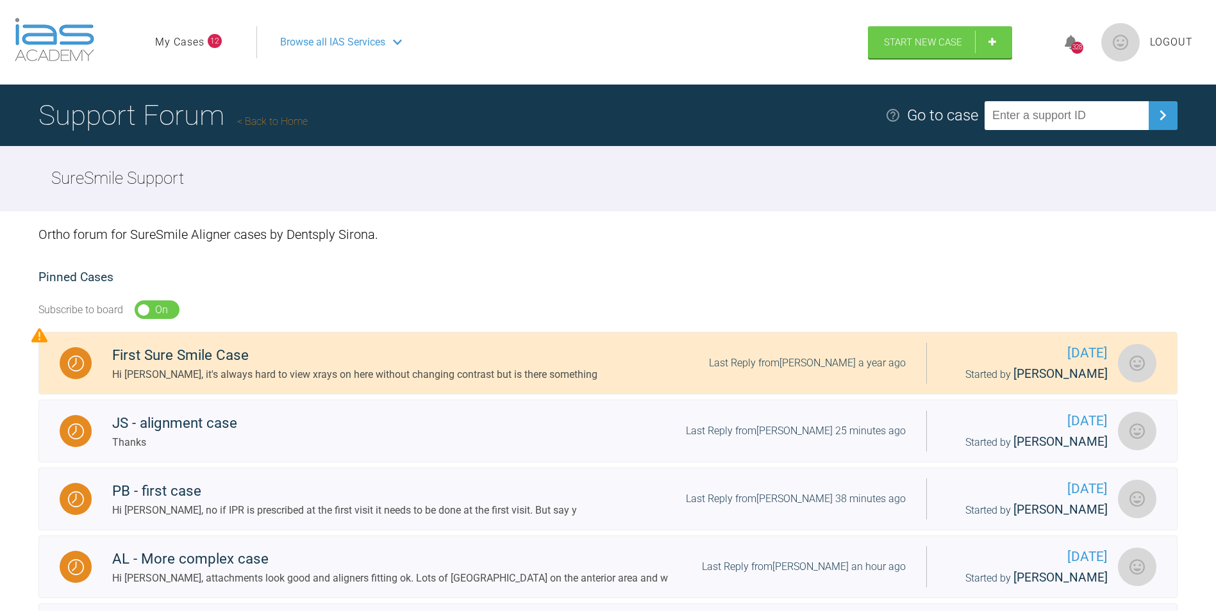
click at [287, 126] on link "Back to Home" at bounding box center [272, 121] width 70 height 12
